Goal: Transaction & Acquisition: Purchase product/service

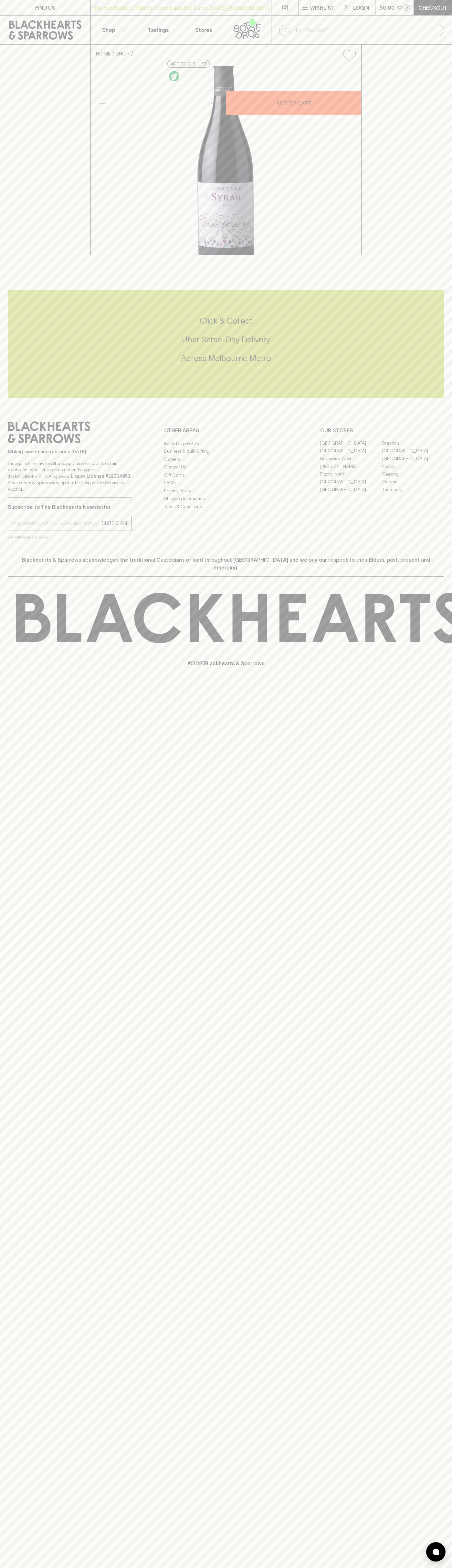
click at [388, 10] on p "$0.00" at bounding box center [386, 7] width 15 height 8
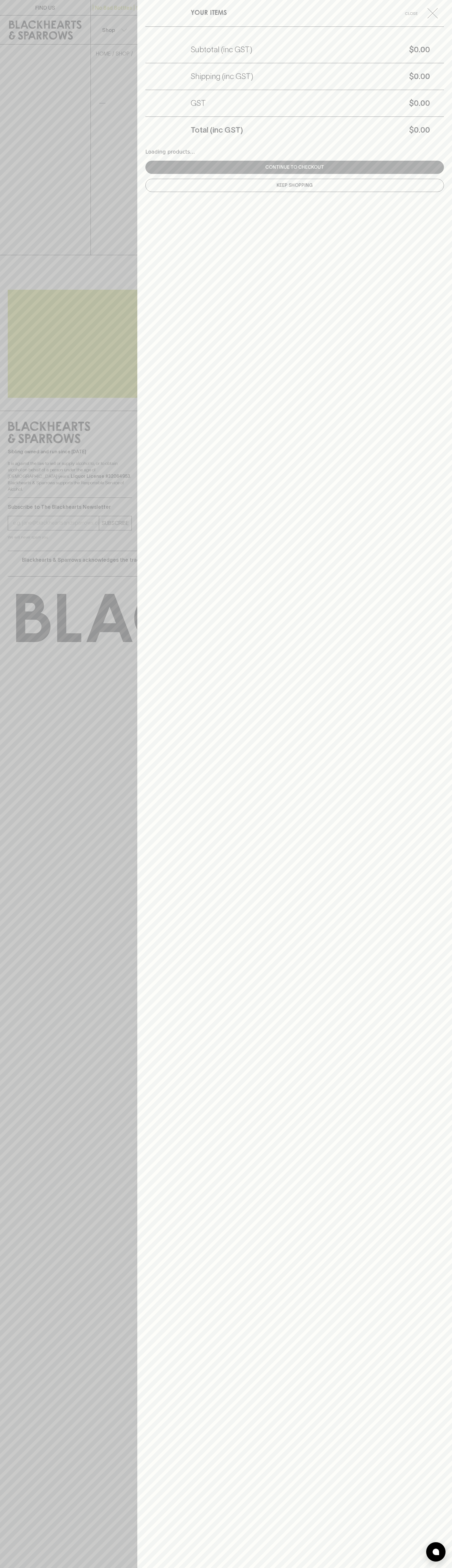
click at [450, 18] on div "YOUR ITEMS Close Subtotal (inc GST) $0.00 Shipping (inc GST) $0.00 GST $0.00 To…" at bounding box center [294, 784] width 314 height 1568
click at [298, 1567] on html "FIND US | No Bad Bottles | Sibling Owned and Run Since 2006 | No Bad Bottles | …" at bounding box center [226, 784] width 452 height 1568
click at [8, 831] on div at bounding box center [226, 784] width 452 height 1568
